Goal: Task Accomplishment & Management: Manage account settings

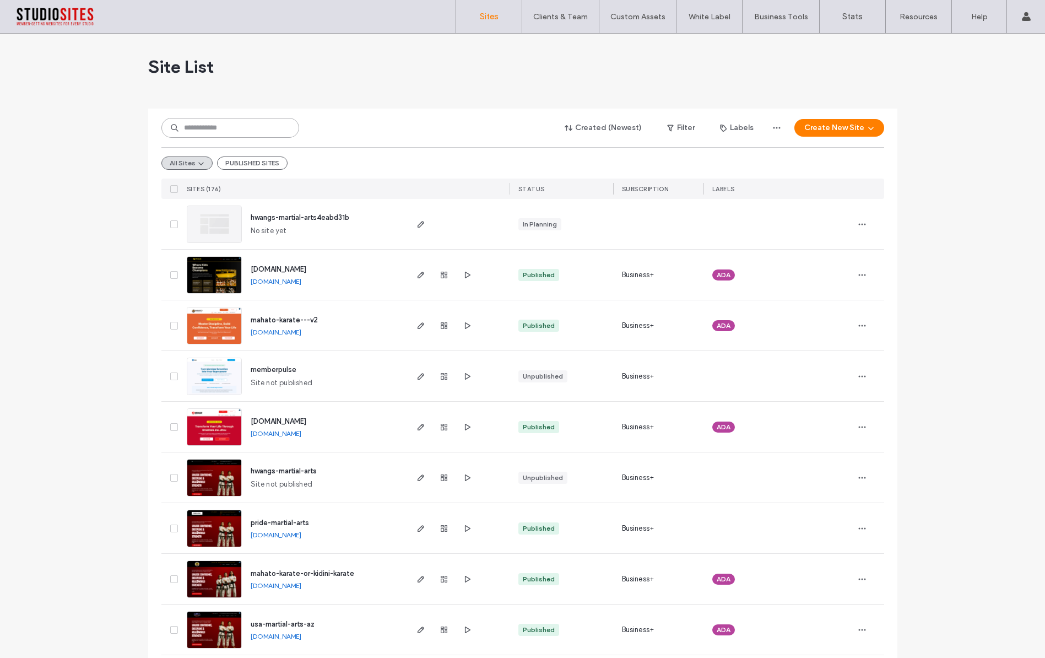
click at [243, 124] on input at bounding box center [230, 128] width 138 height 20
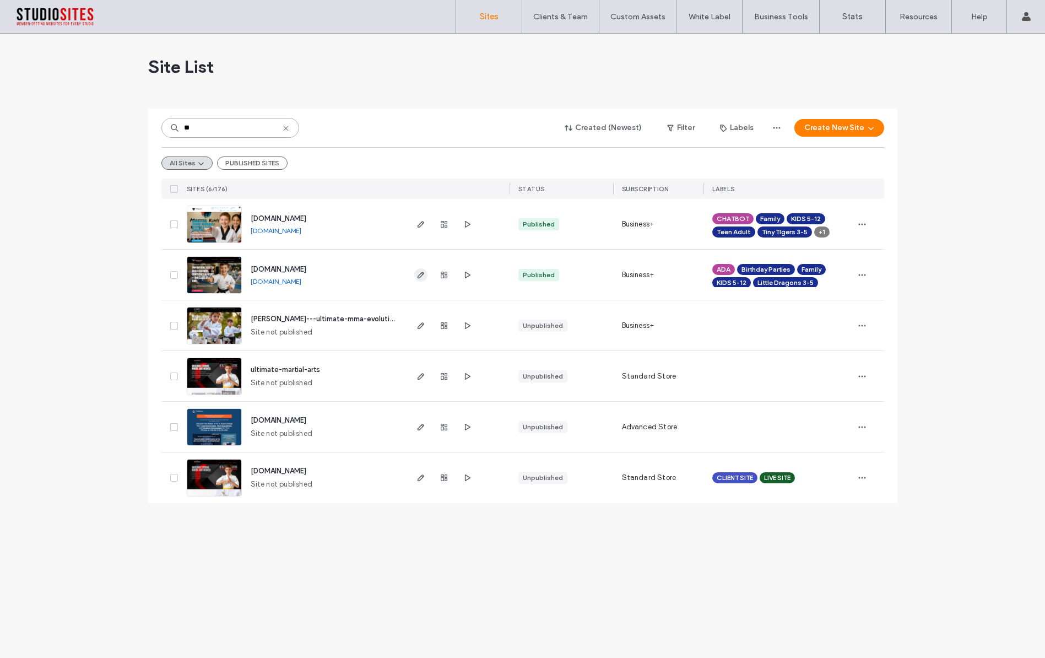
type input "**"
click at [421, 273] on use "button" at bounding box center [420, 275] width 7 height 7
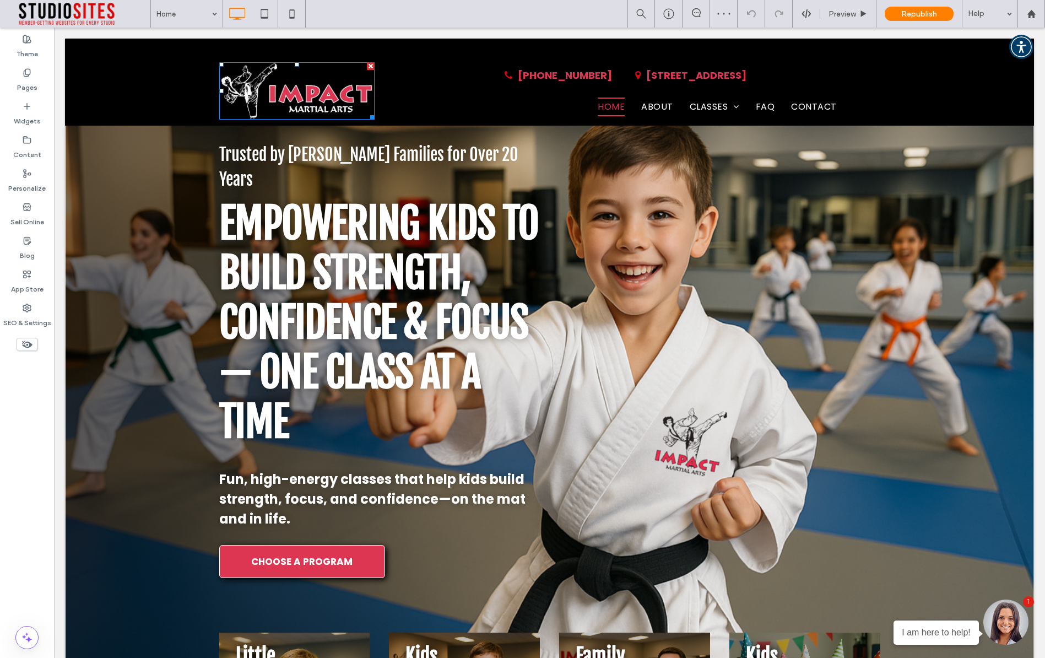
click at [280, 88] on img at bounding box center [296, 90] width 155 height 57
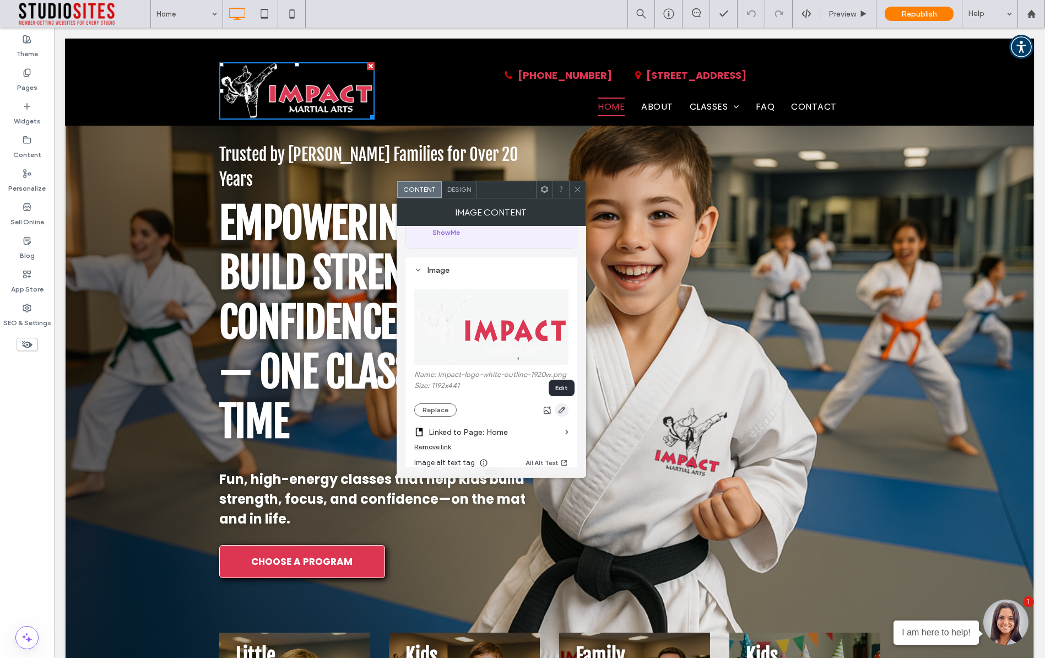
scroll to position [74, 0]
click at [442, 407] on button "Replace" at bounding box center [435, 409] width 42 height 13
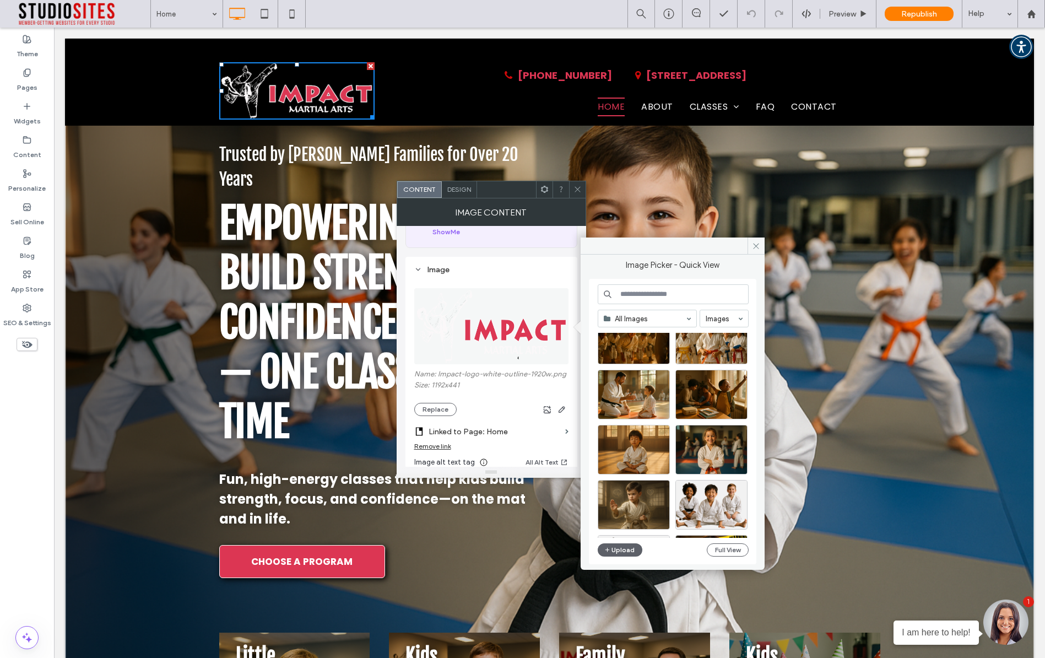
scroll to position [293, 0]
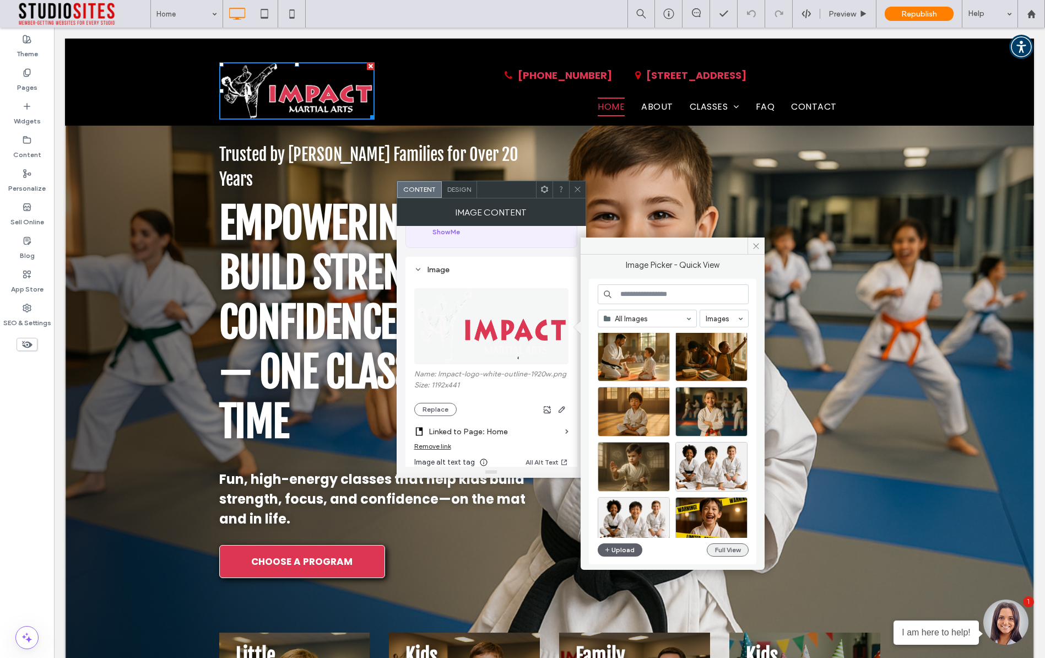
click at [742, 549] on button "Full View" at bounding box center [728, 549] width 42 height 13
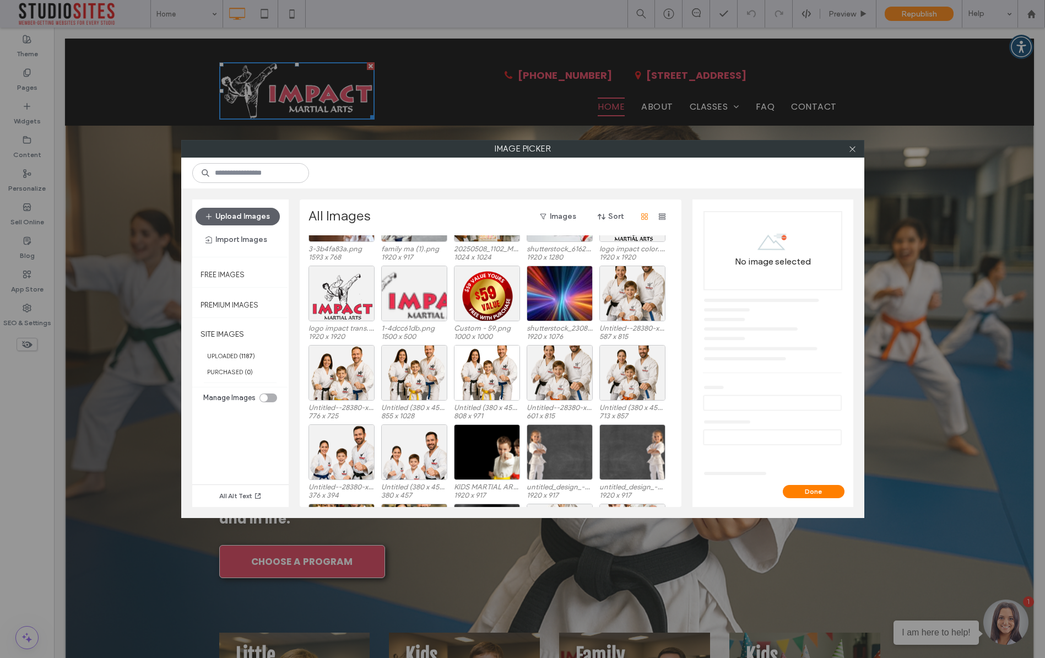
scroll to position [2062, 0]
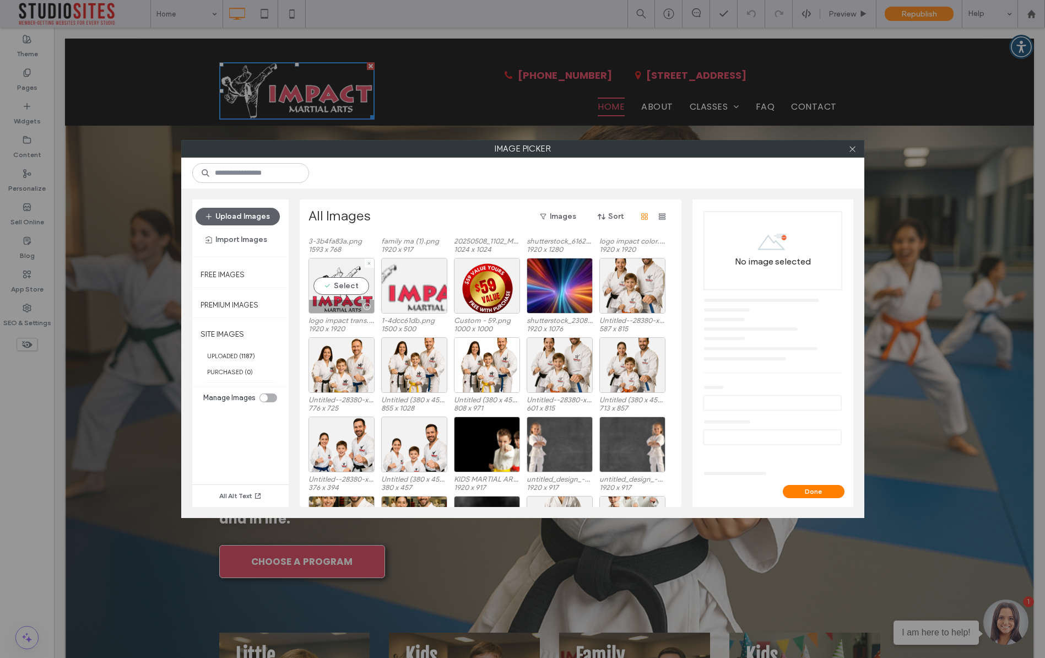
click at [347, 322] on label "logo impact trans.png" at bounding box center [341, 320] width 66 height 8
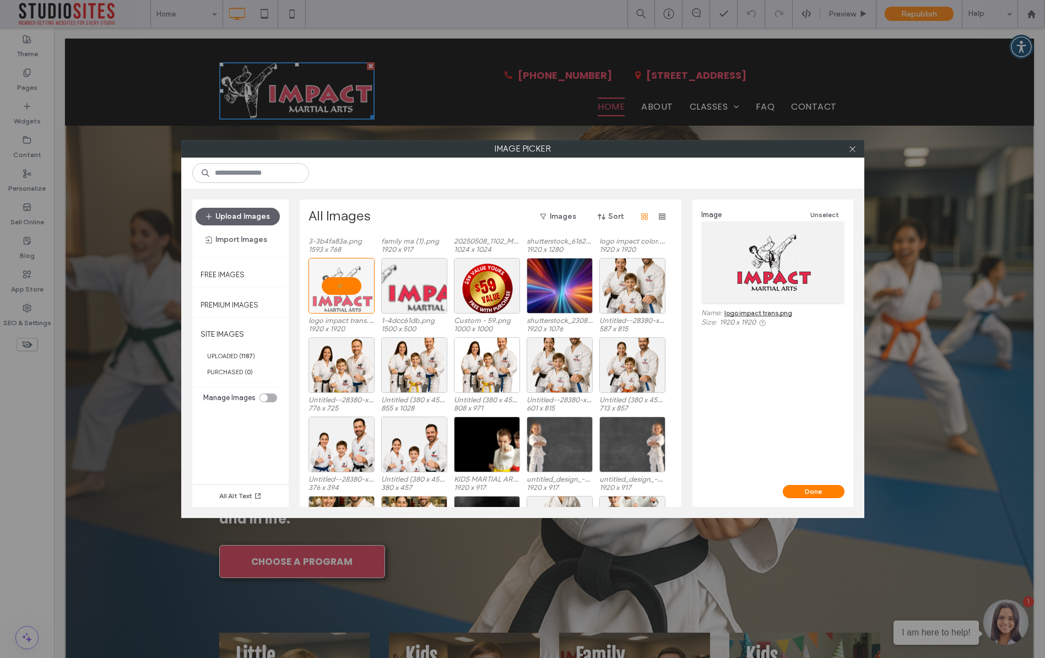
click at [782, 313] on link "logo impact trans.png" at bounding box center [758, 312] width 68 height 8
click at [852, 150] on icon at bounding box center [852, 149] width 8 height 8
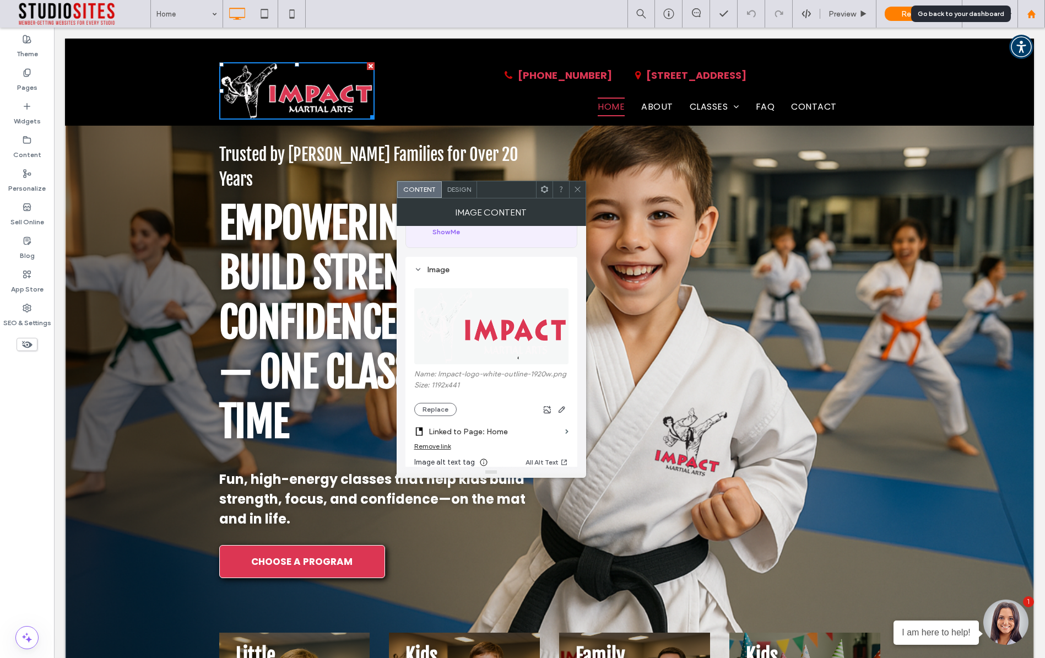
click at [1033, 9] on icon at bounding box center [1031, 13] width 9 height 9
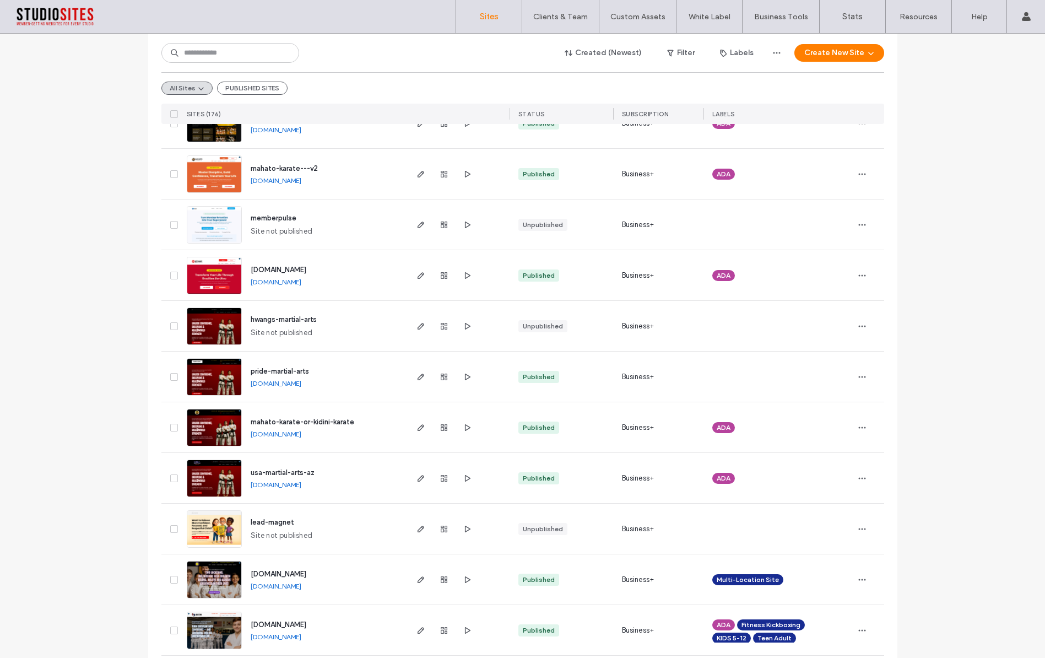
scroll to position [153, 0]
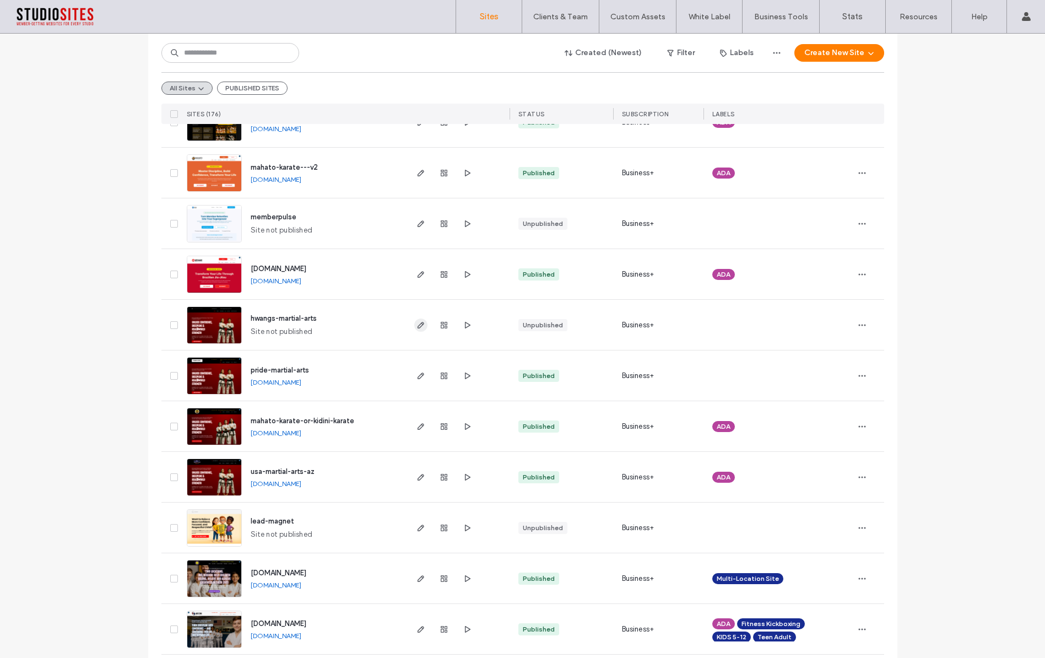
click at [417, 323] on use "button" at bounding box center [420, 325] width 7 height 7
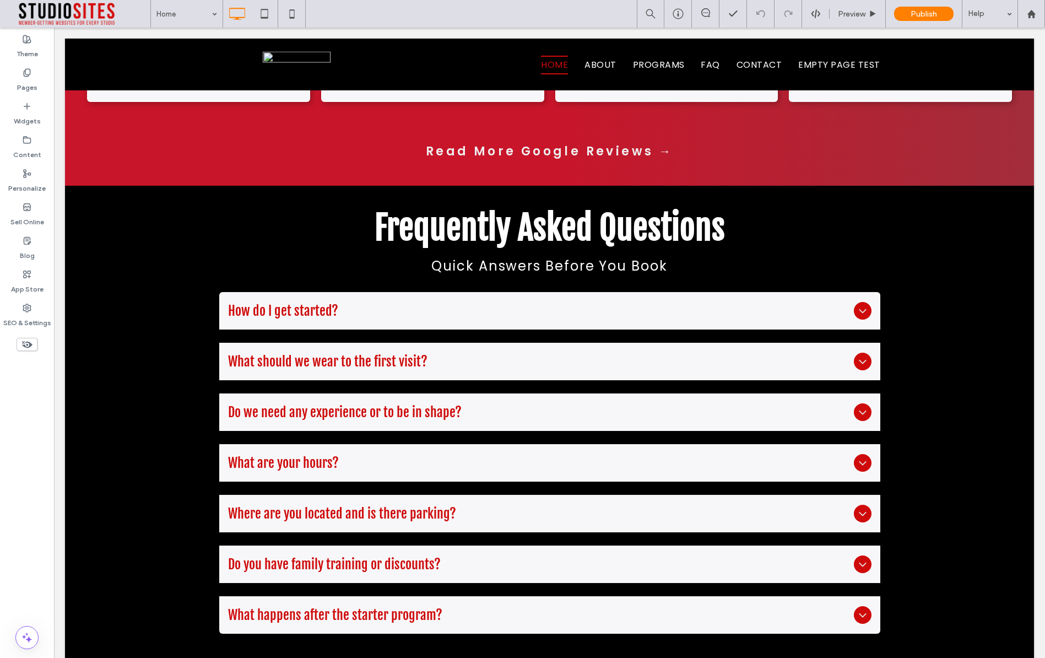
scroll to position [3475, 0]
